Goal: Browse casually: Explore the website without a specific task or goal

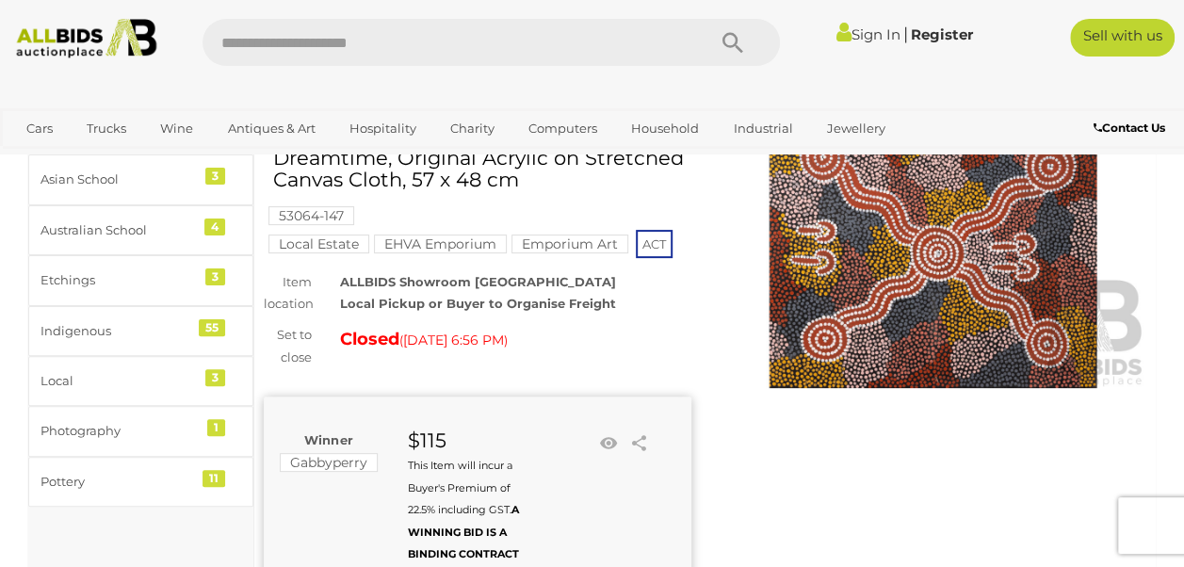
scroll to position [154, 0]
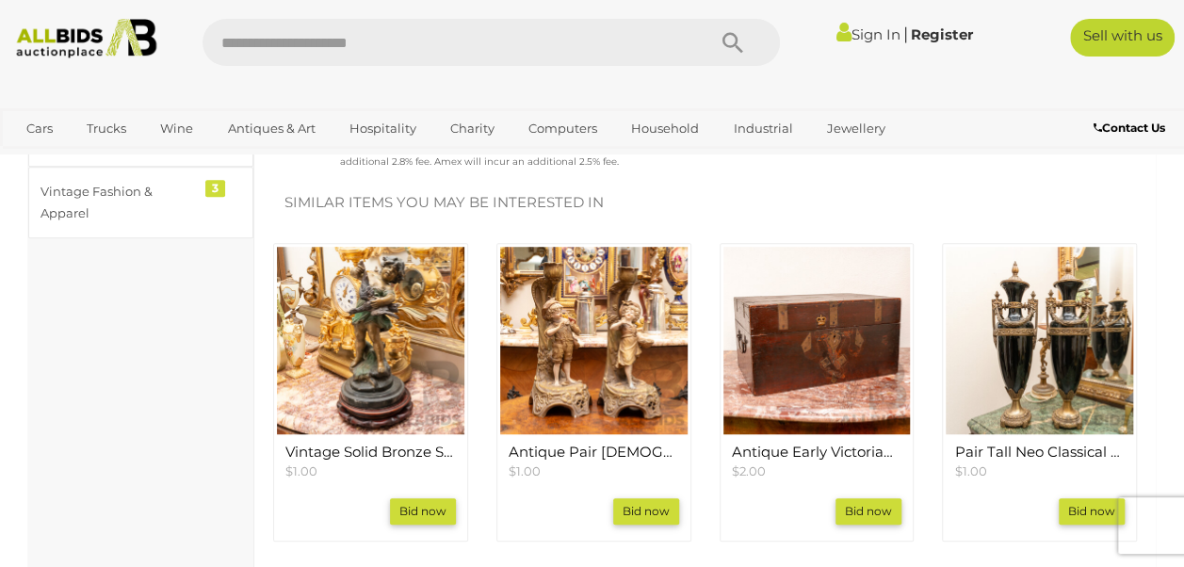
scroll to position [577, 0]
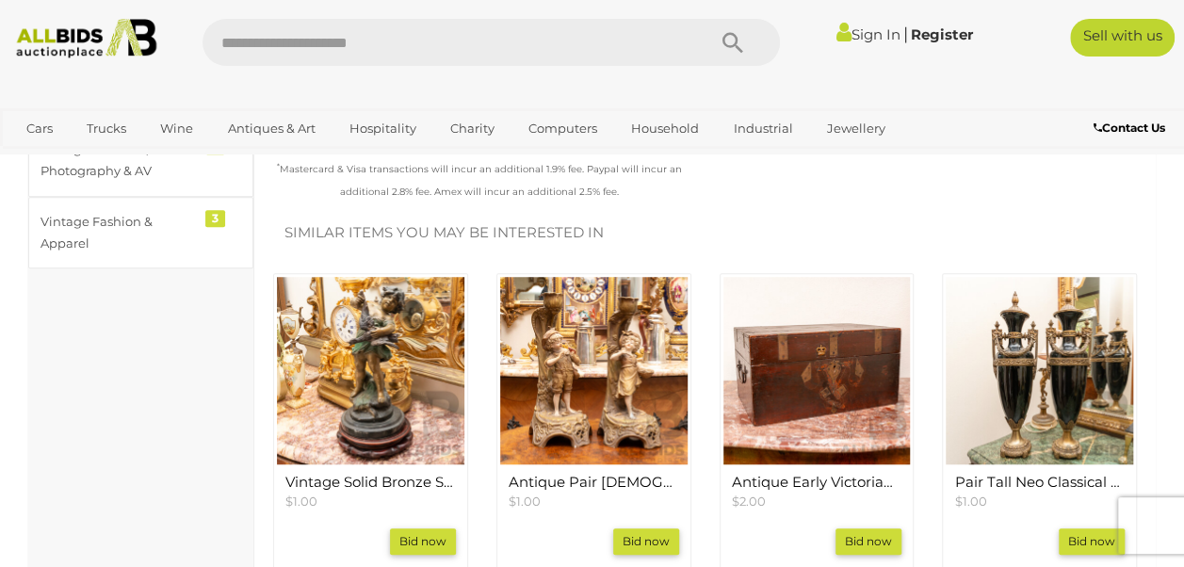
click at [338, 372] on img at bounding box center [370, 370] width 187 height 187
